Goal: Transaction & Acquisition: Purchase product/service

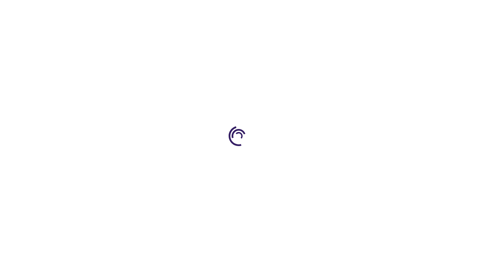
select select "CA"
select select "76"
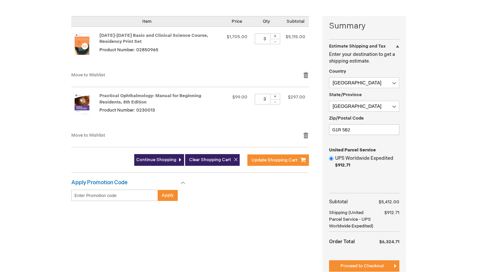
scroll to position [164, 0]
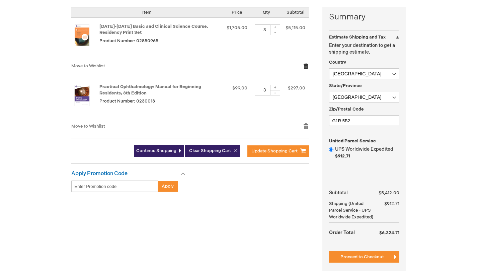
click at [305, 69] on link "Remove item" at bounding box center [306, 66] width 6 height 7
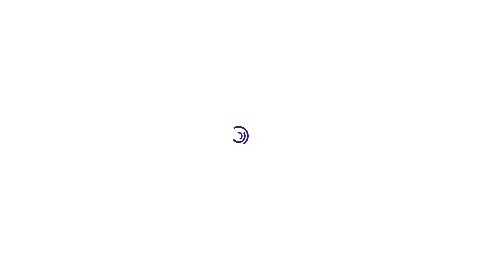
select select "CA"
select select "76"
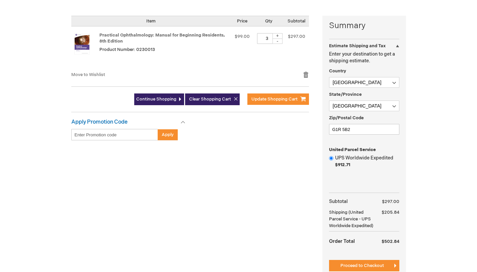
scroll to position [156, 0]
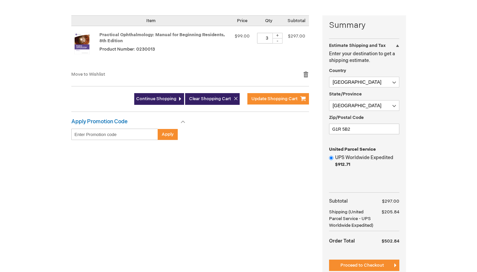
click at [280, 43] on div "-" at bounding box center [277, 40] width 10 height 5
type input "1"
click at [271, 101] on span "Update Shopping Cart" at bounding box center [274, 98] width 46 height 5
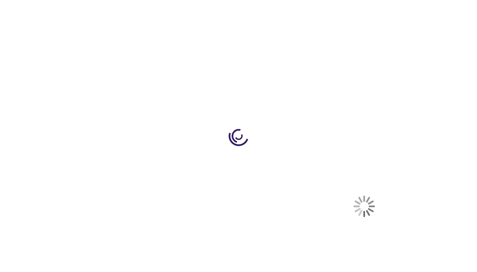
select select "CA"
select select "76"
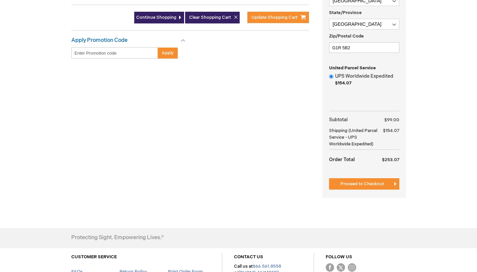
scroll to position [178, 0]
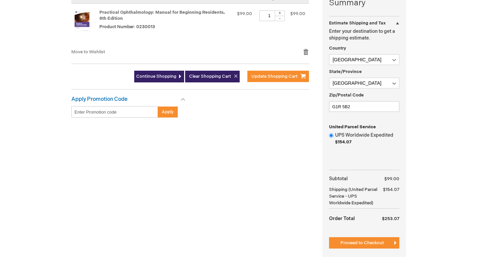
click at [283, 16] on div "+" at bounding box center [280, 13] width 10 height 6
type input "3"
click at [288, 79] on span "Update Shopping Cart" at bounding box center [274, 76] width 46 height 5
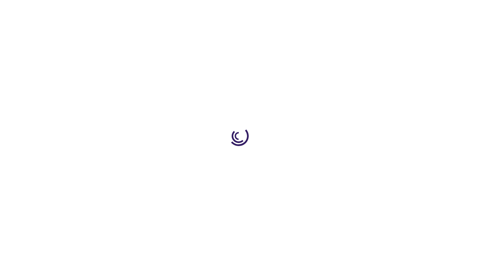
select select "CA"
select select "76"
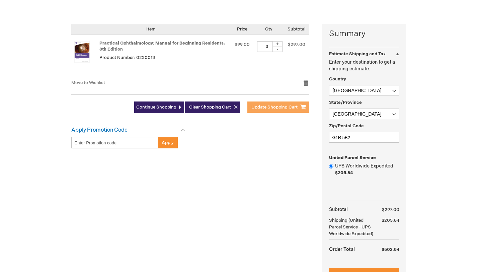
scroll to position [148, 0]
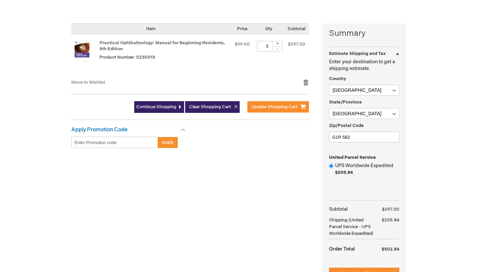
click at [278, 52] on div "-" at bounding box center [277, 48] width 10 height 5
click at [277, 52] on div "-" at bounding box center [277, 48] width 10 height 5
type input "1"
click at [270, 109] on span "Update Shopping Cart" at bounding box center [274, 106] width 46 height 5
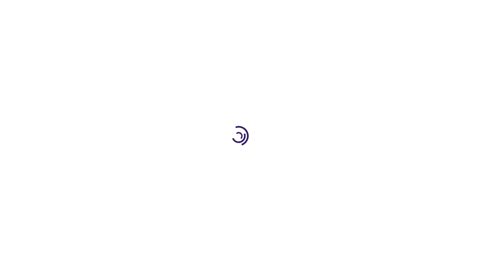
select select "CA"
select select "76"
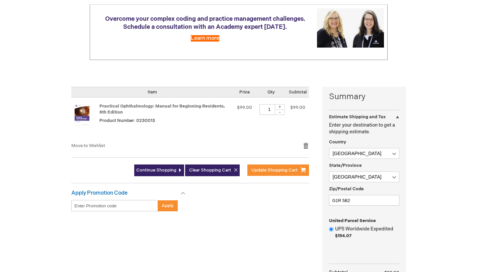
scroll to position [69, 0]
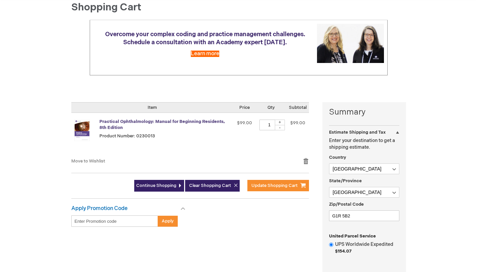
click at [140, 129] on link "Practical Ophthalmology: Manual for Beginning Residents, 8th Edition" at bounding box center [161, 125] width 125 height 12
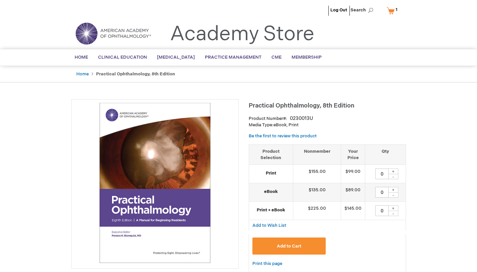
click at [88, 74] on li "Home" at bounding box center [85, 74] width 19 height 6
click at [87, 74] on link "Home" at bounding box center [82, 73] width 12 height 5
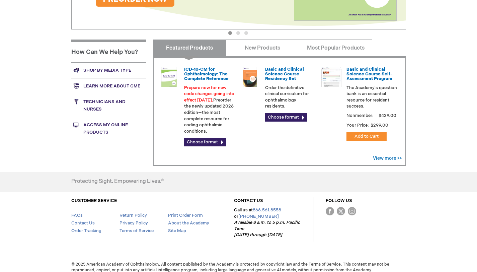
scroll to position [200, 0]
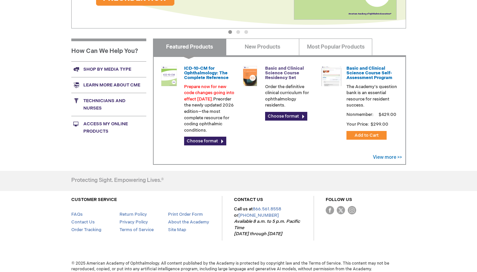
click at [288, 74] on link "Basic and Clinical Science Course Residency Set" at bounding box center [284, 73] width 39 height 15
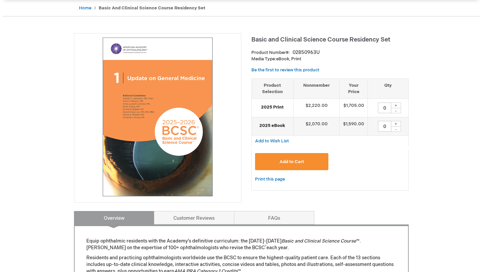
scroll to position [75, 0]
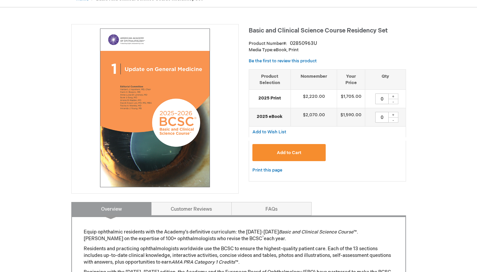
click at [393, 99] on div "+" at bounding box center [393, 96] width 10 height 6
type input "1"
click at [305, 161] on button "Add to Cart" at bounding box center [289, 152] width 74 height 17
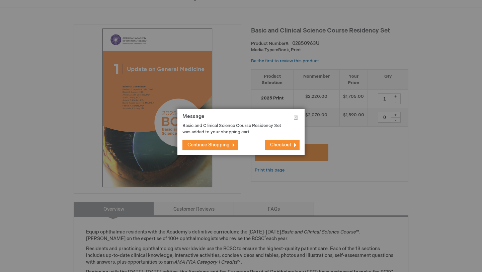
click at [276, 149] on button "Checkout" at bounding box center [282, 145] width 34 height 10
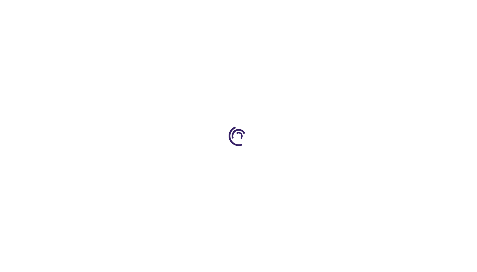
select select "CA"
select select "76"
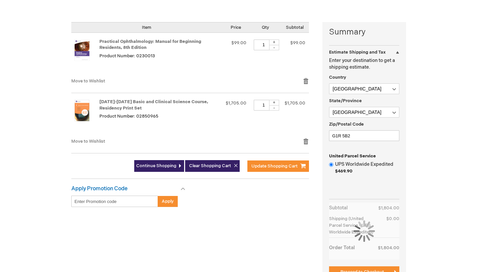
scroll to position [152, 0]
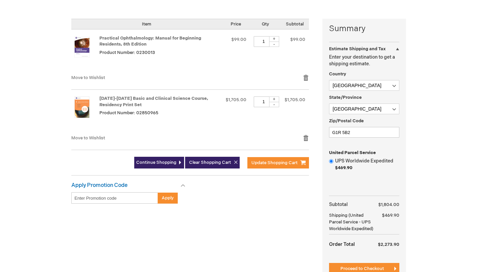
click at [275, 47] on div "-" at bounding box center [274, 43] width 10 height 5
type input "0"
click at [291, 165] on span "Update Shopping Cart" at bounding box center [274, 162] width 46 height 5
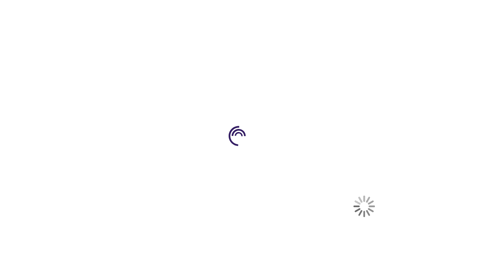
select select "CA"
select select "76"
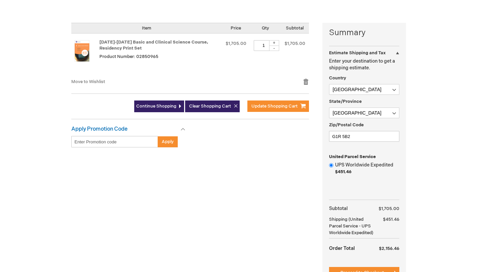
scroll to position [149, 0]
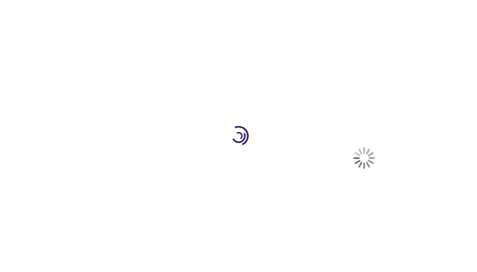
select select "CA"
select select "76"
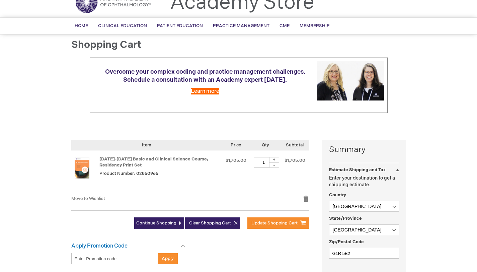
scroll to position [28, 0]
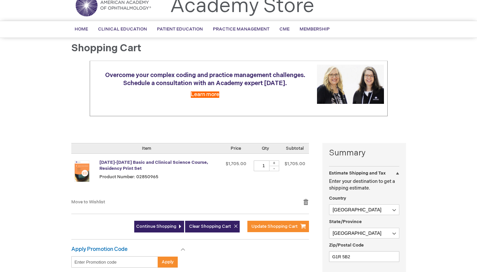
click at [155, 168] on link "[DATE]-[DATE] Basic and Clinical Science Course, Residency Print Set" at bounding box center [153, 166] width 109 height 12
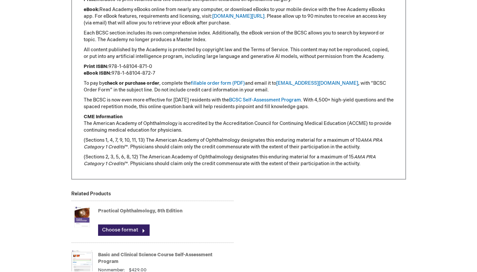
scroll to position [777, 0]
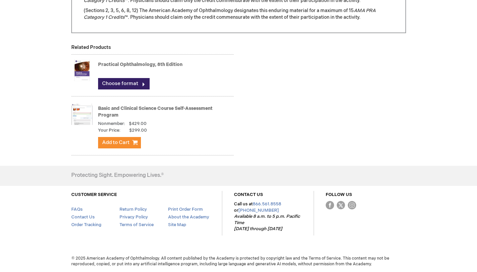
click at [165, 62] on link "Practical Ophthalmology, 8th Edition" at bounding box center [140, 65] width 84 height 6
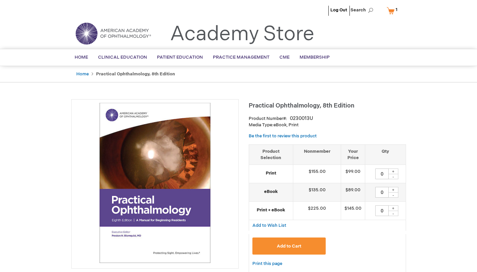
click at [392, 174] on div "+" at bounding box center [393, 171] width 10 height 6
type input "1"
click at [296, 254] on button "Add to Cart" at bounding box center [289, 245] width 74 height 17
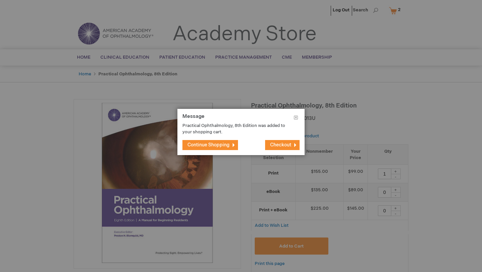
click at [287, 143] on span "Checkout" at bounding box center [280, 145] width 21 height 6
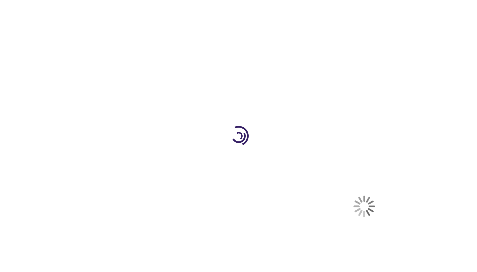
select select "CA"
select select "76"
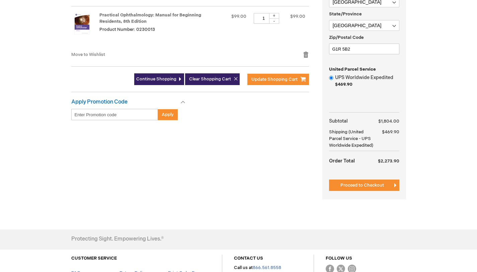
scroll to position [238, 0]
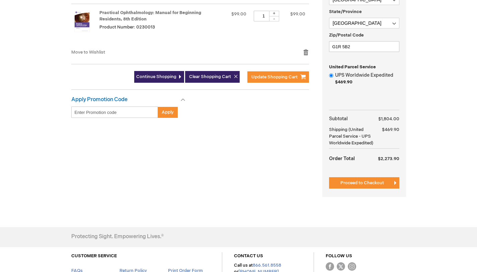
drag, startPoint x: 152, startPoint y: 33, endPoint x: 97, endPoint y: 23, distance: 55.4
click at [97, 23] on td "Practical Ophthalmology: Manual for Beginning Residents, 8th Edition Product Nu…" at bounding box center [146, 26] width 151 height 45
copy td "Practical Ophthalmology: Manual for Beginning Residents, 8th Edition Product Nu…"
